Goal: Task Accomplishment & Management: Use online tool/utility

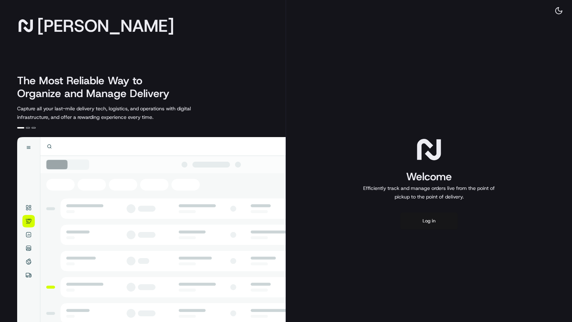
click at [448, 227] on button "Log in" at bounding box center [428, 221] width 57 height 17
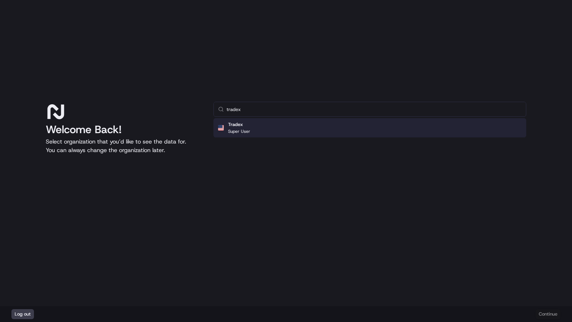
type input "tradex"
click at [302, 128] on div "Tradex Super User" at bounding box center [369, 127] width 313 height 19
click at [544, 314] on button "Continue" at bounding box center [547, 315] width 25 height 10
